Goal: Information Seeking & Learning: Learn about a topic

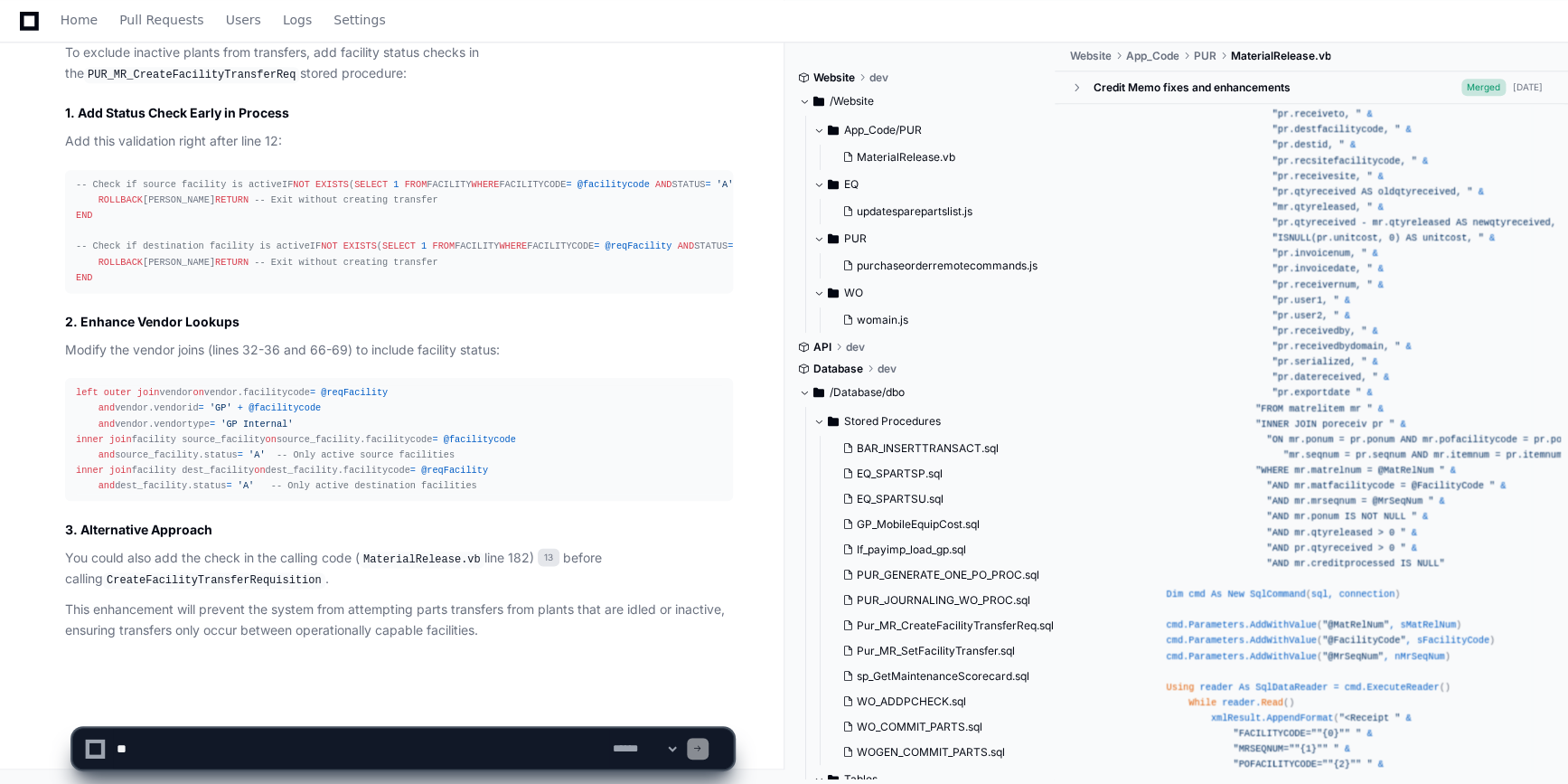
scroll to position [4631, 0]
click at [188, 748] on textarea at bounding box center [361, 748] width 496 height 39
click at [231, 748] on textarea at bounding box center [361, 748] width 496 height 39
click at [361, 750] on textarea at bounding box center [361, 748] width 496 height 39
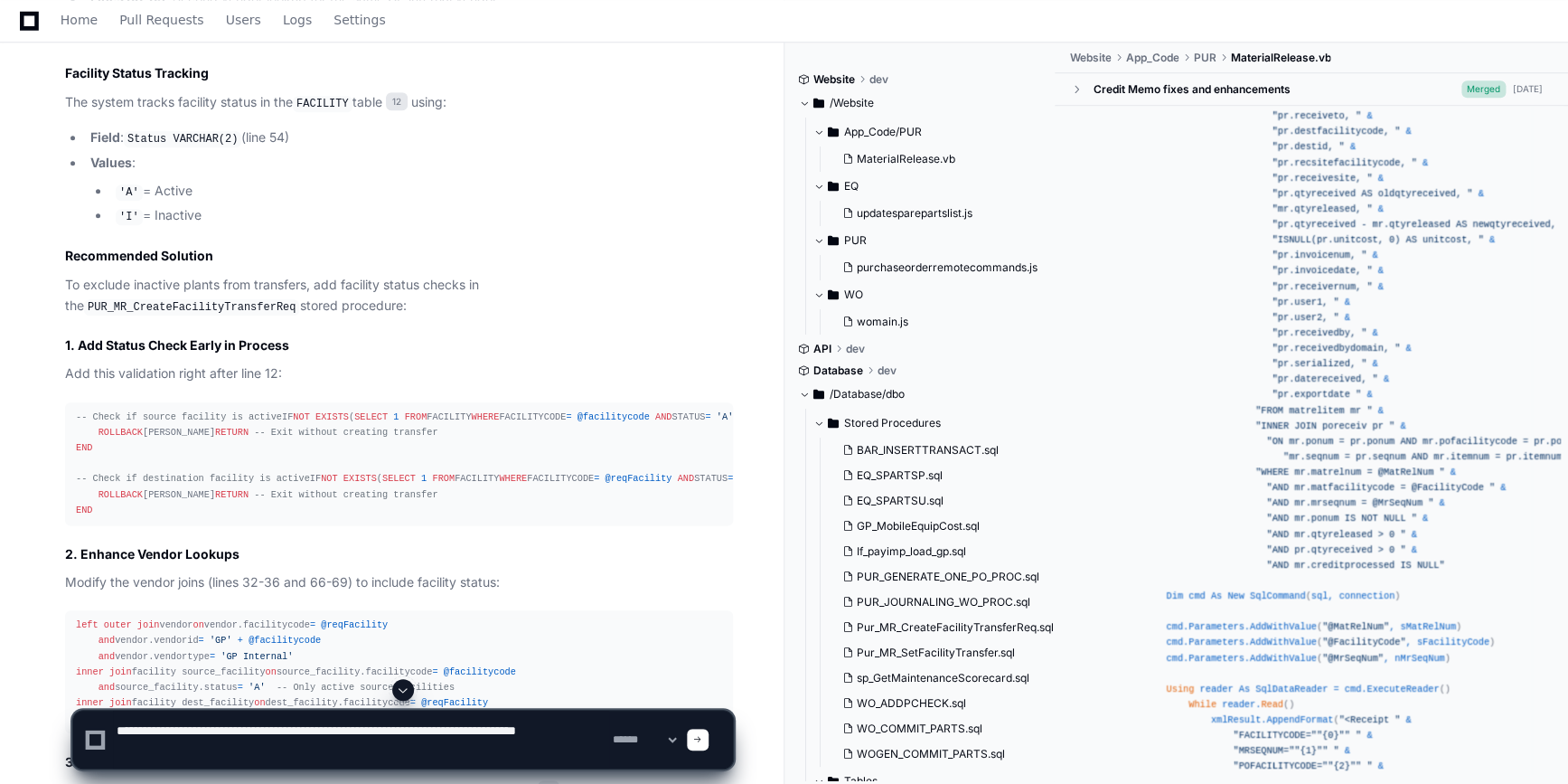
scroll to position [4266, 0]
click at [272, 749] on textarea at bounding box center [361, 740] width 496 height 58
type textarea "**********"
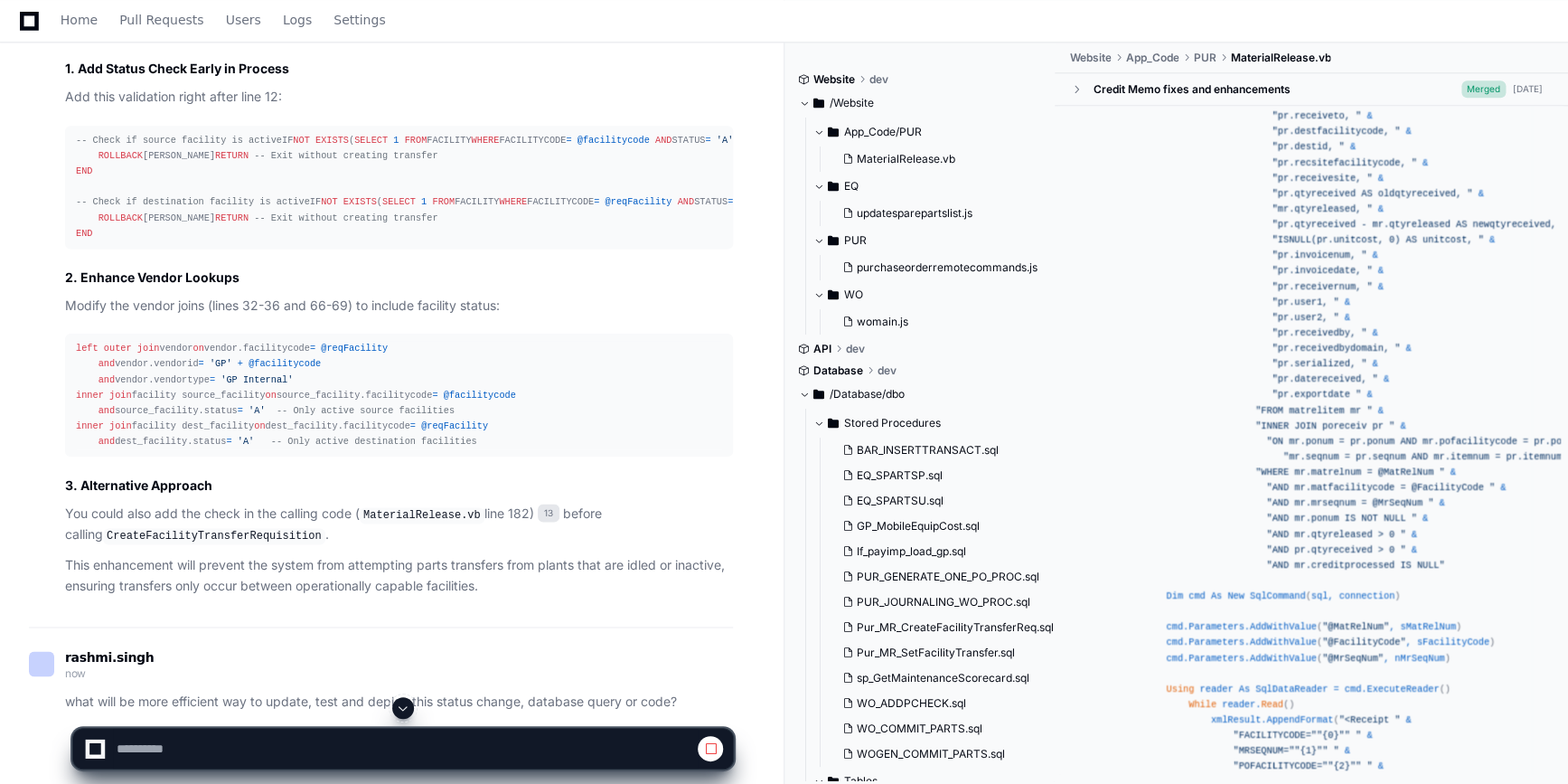
scroll to position [4540, 0]
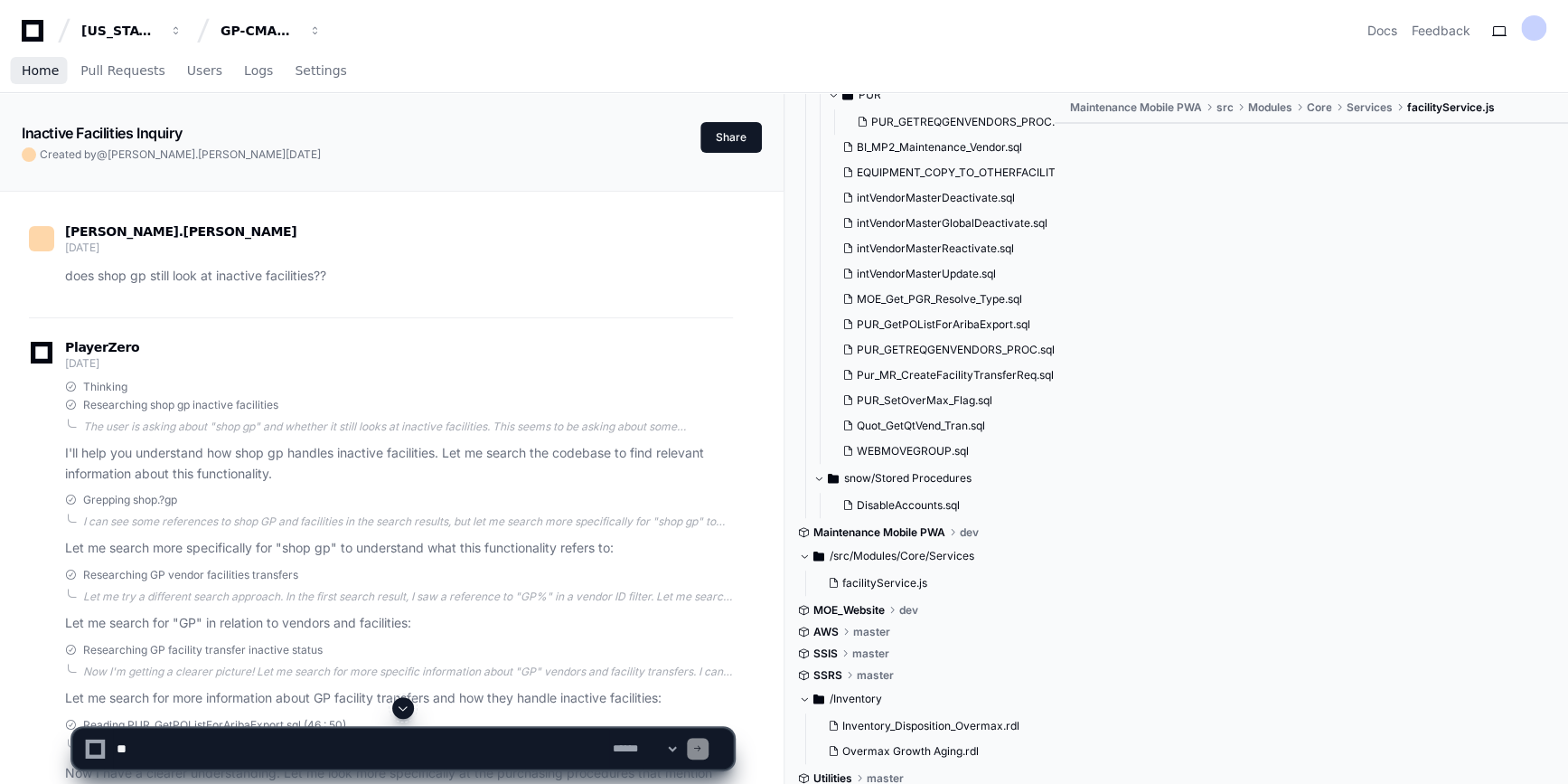
click at [37, 72] on span "Home" at bounding box center [40, 70] width 37 height 11
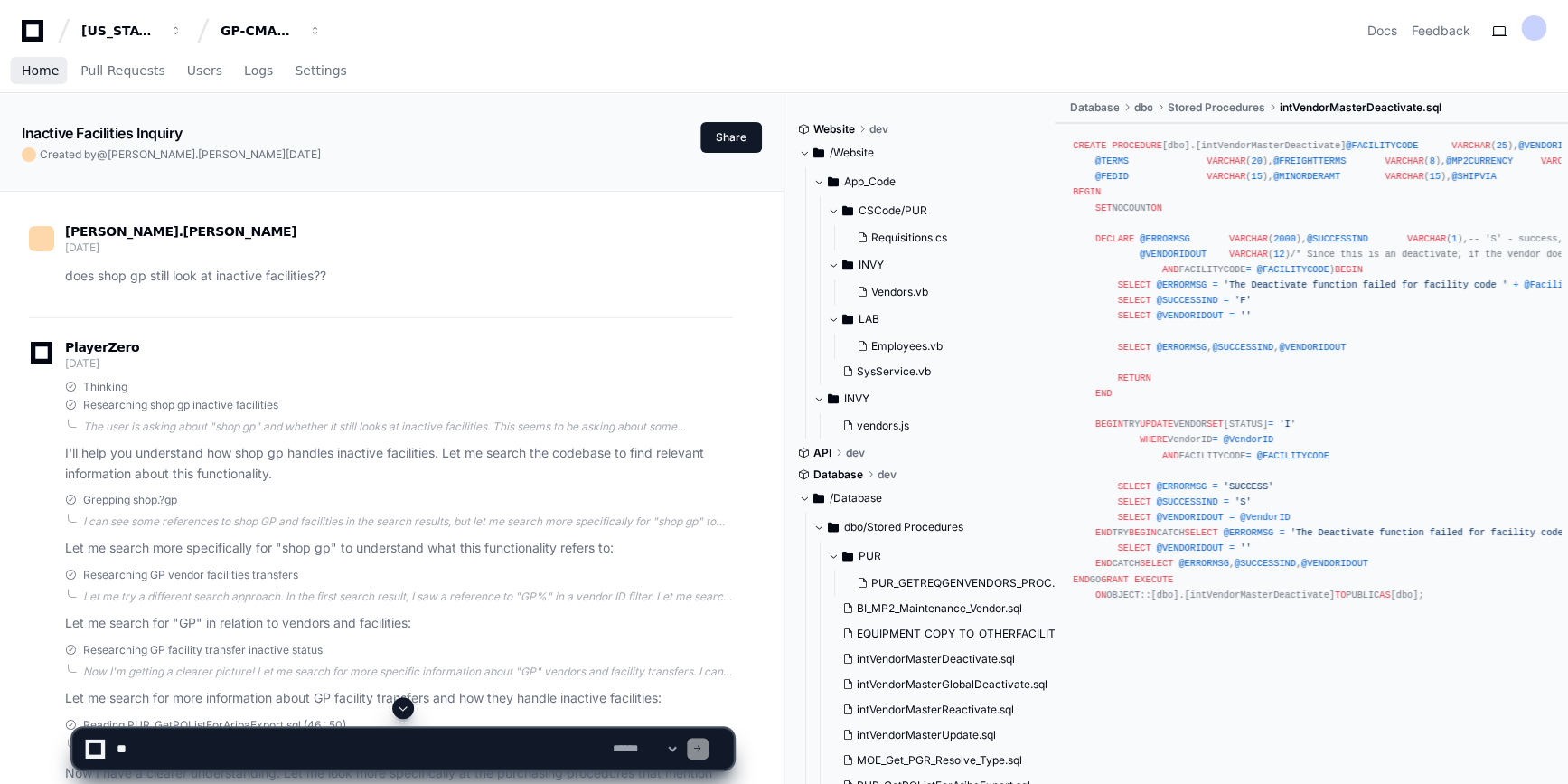
click at [33, 74] on span "Home" at bounding box center [40, 70] width 37 height 11
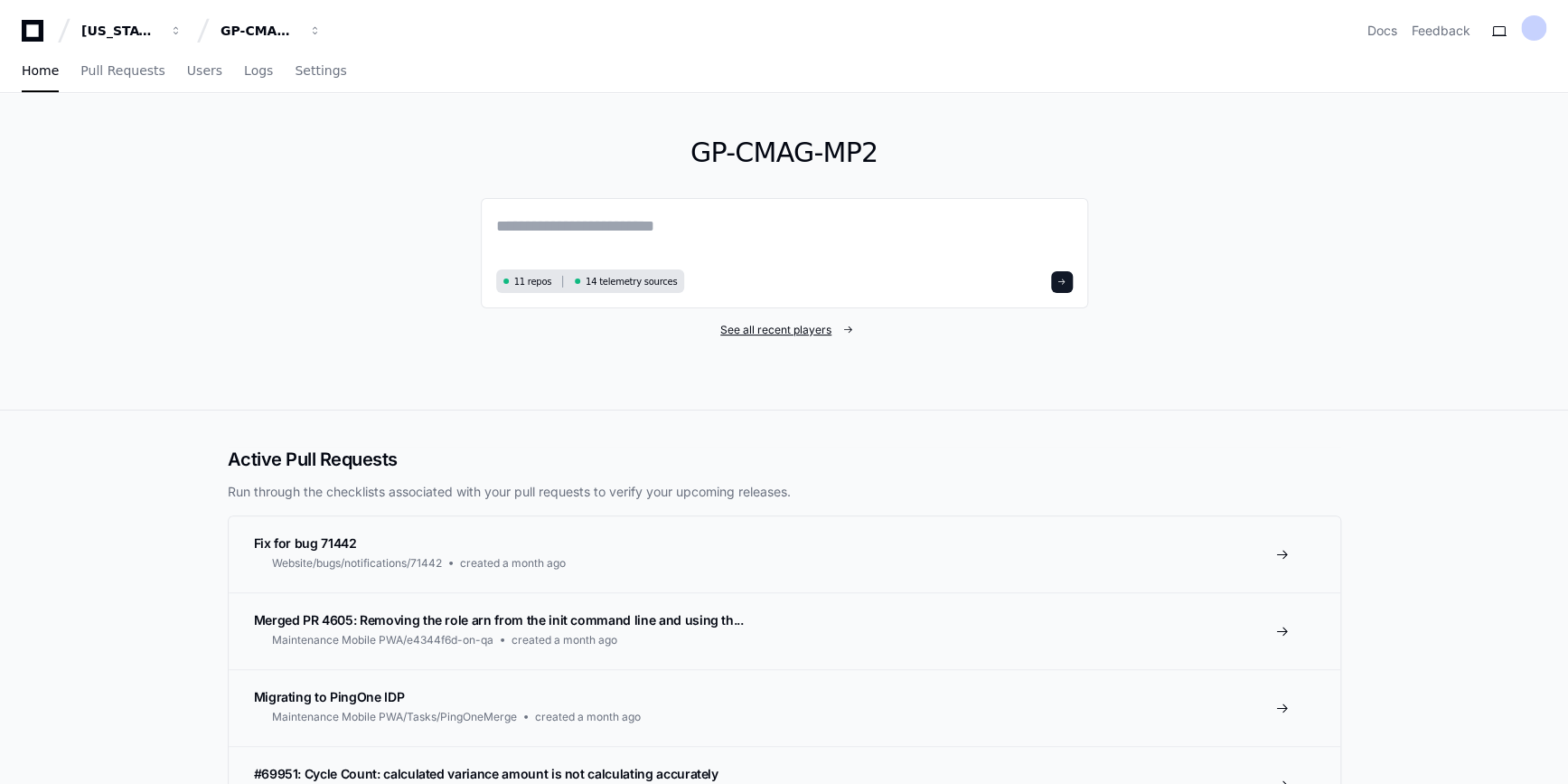
click at [772, 331] on span "See all recent players" at bounding box center [776, 329] width 112 height 14
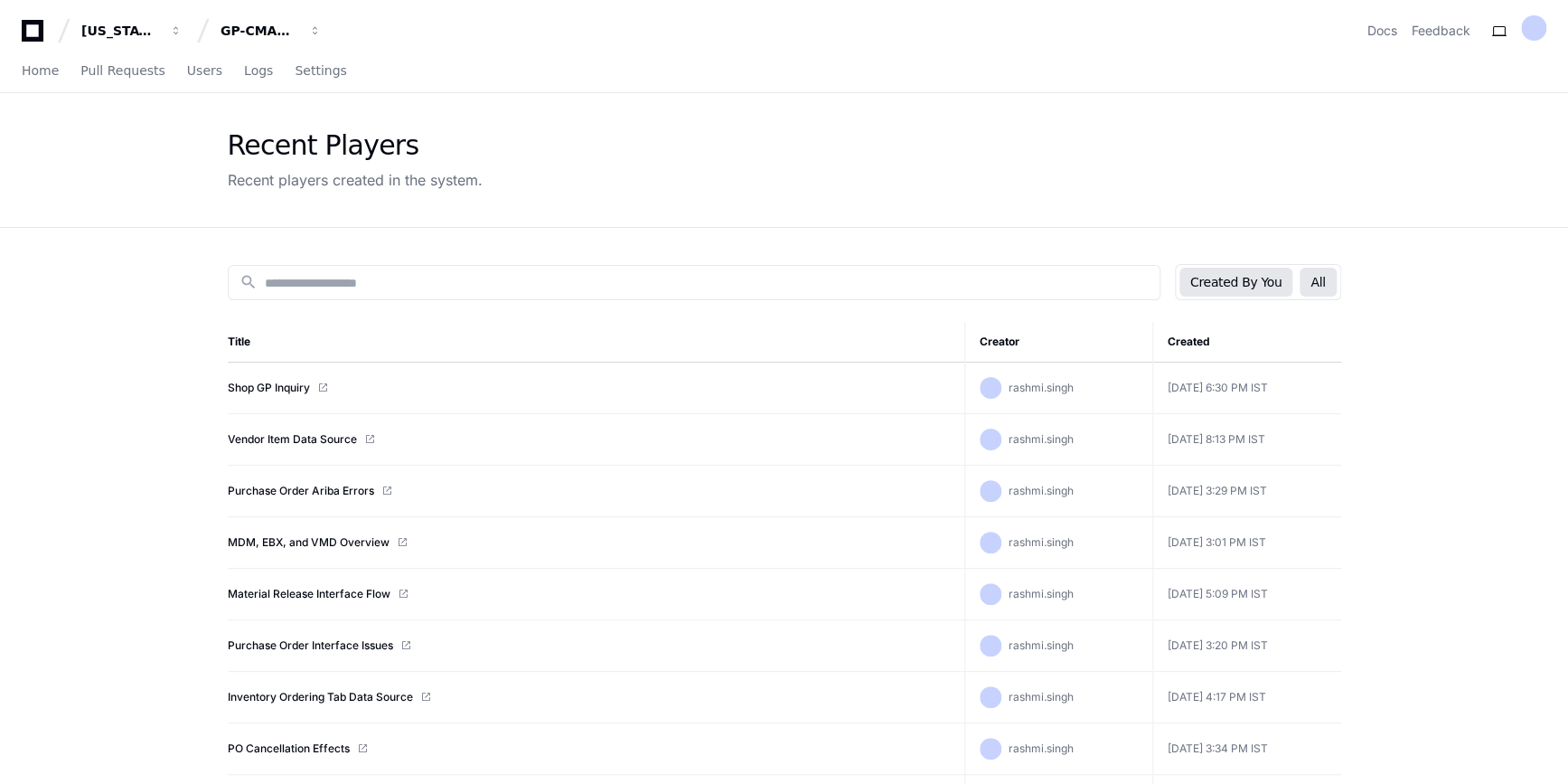
click at [1320, 280] on button "All" at bounding box center [1318, 281] width 37 height 29
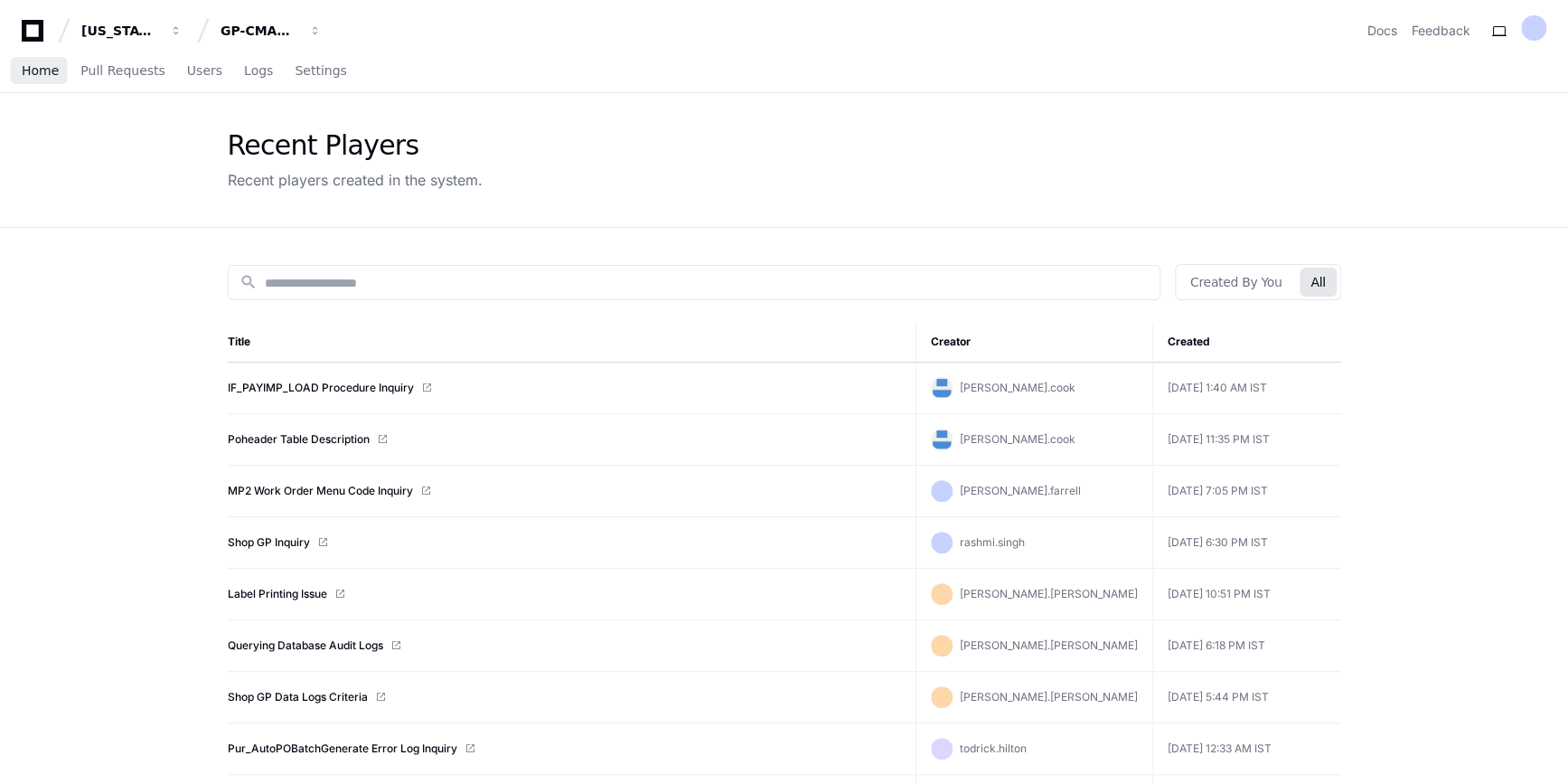
click at [41, 68] on span "Home" at bounding box center [40, 70] width 37 height 11
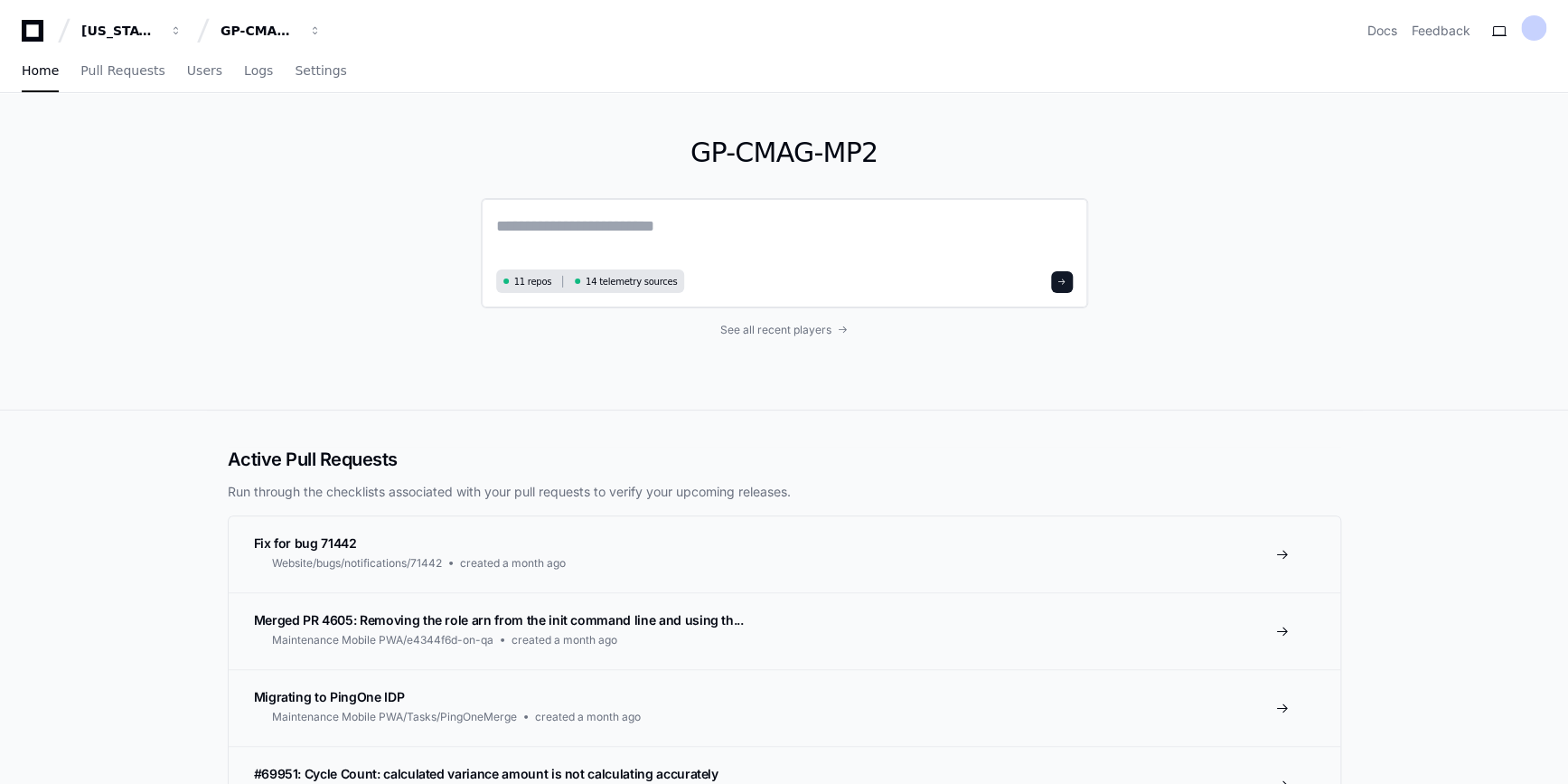
click at [579, 227] on textarea at bounding box center [784, 239] width 576 height 51
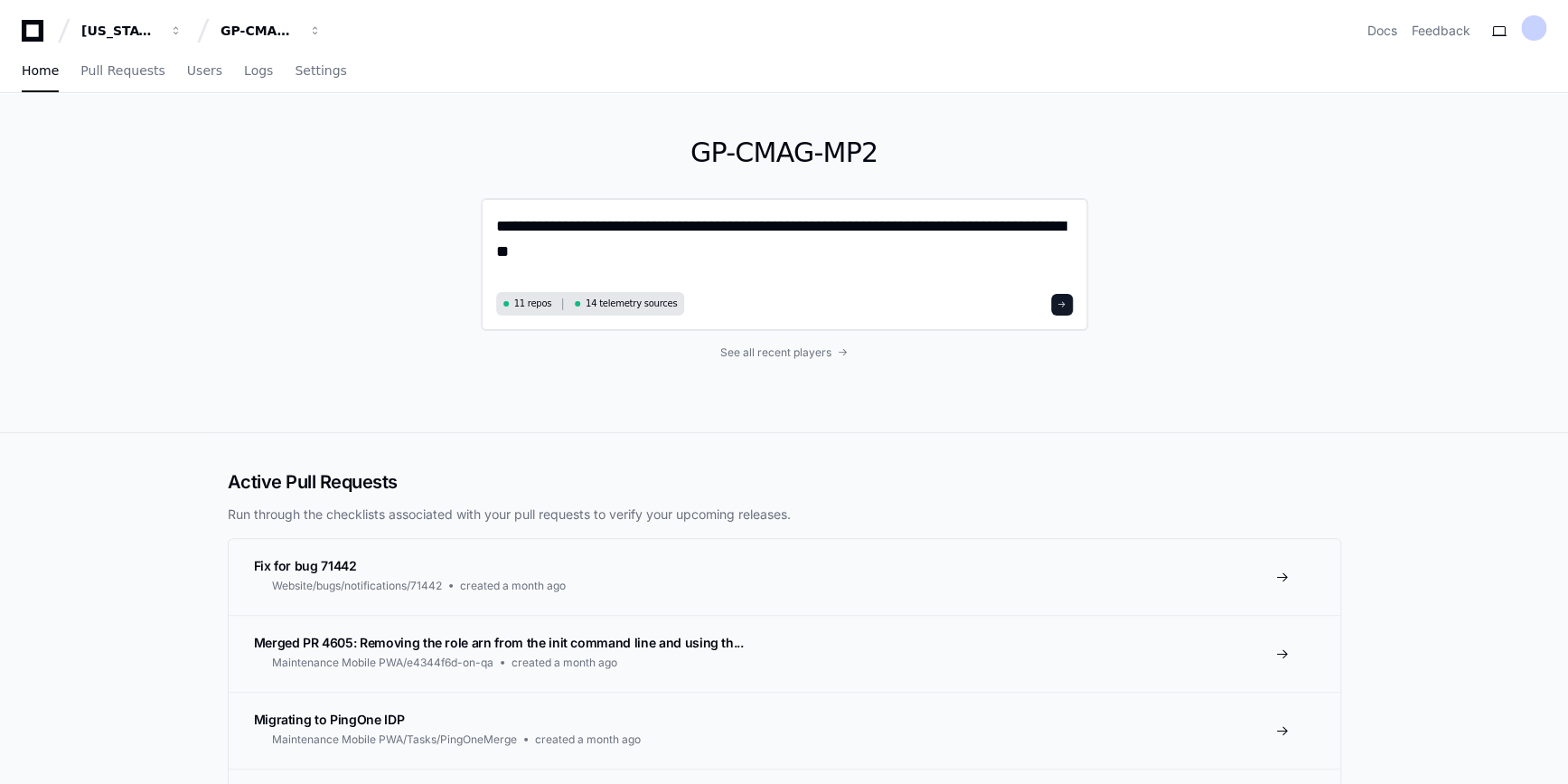
type textarea "**********"
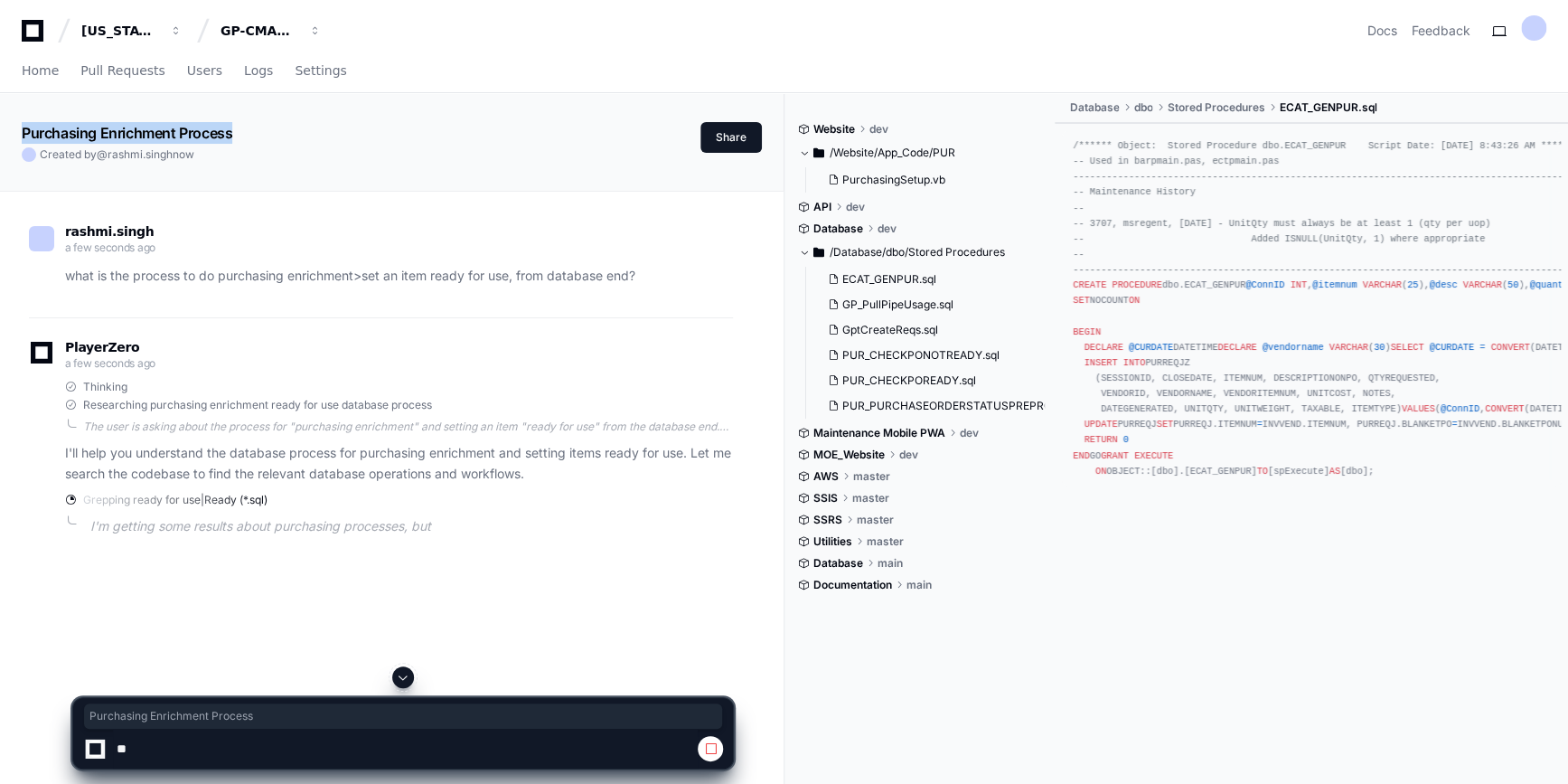
drag, startPoint x: 24, startPoint y: 128, endPoint x: 242, endPoint y: 115, distance: 218.4
click at [242, 115] on div "Purchasing Enrichment Process Created by @ rashmi.singh now Share" at bounding box center [392, 127] width 784 height 68
copy app-text-character-animate "Purchasing Enrichment Process"
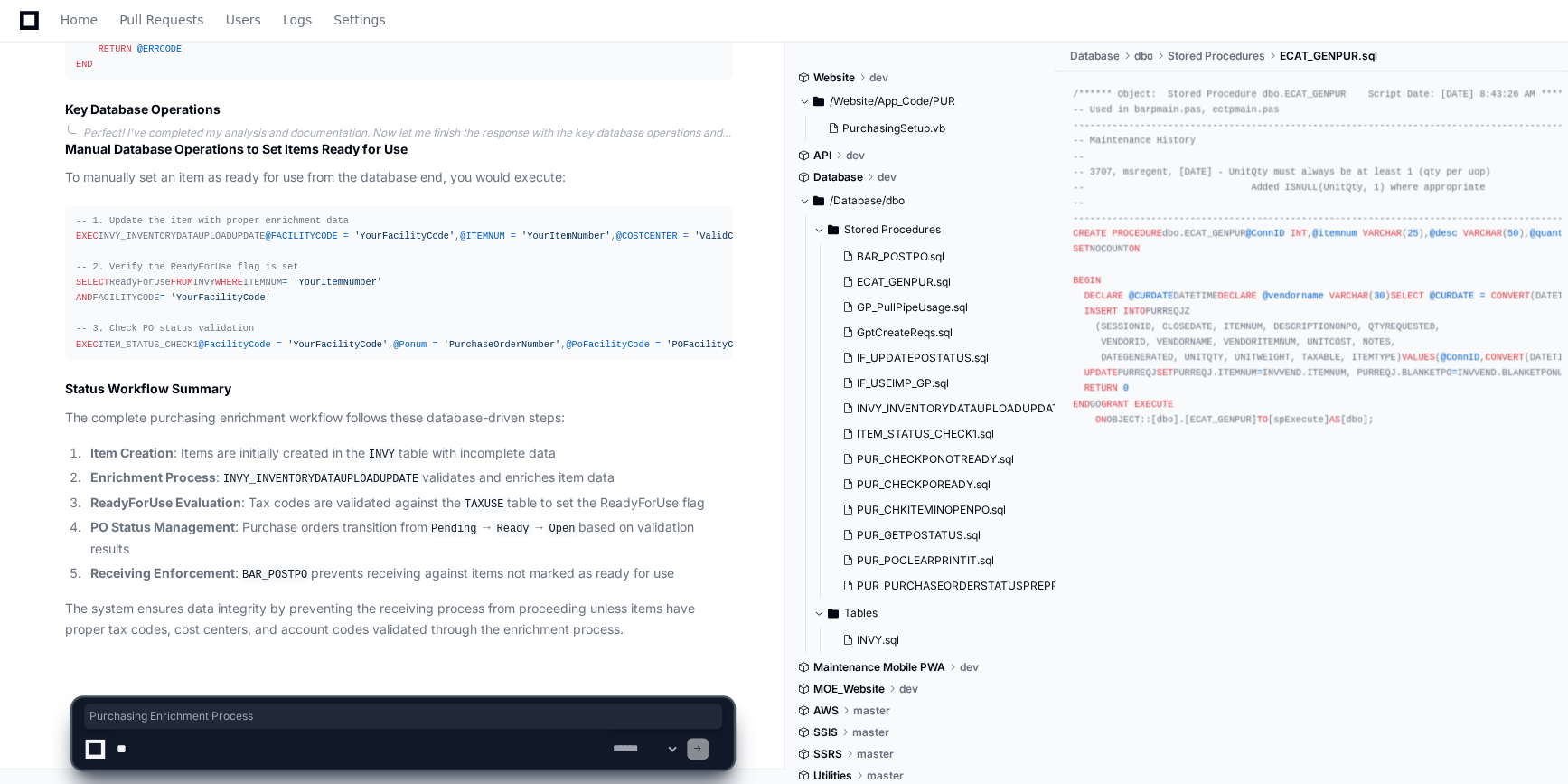
scroll to position [2444, 0]
